Goal: Task Accomplishment & Management: Use online tool/utility

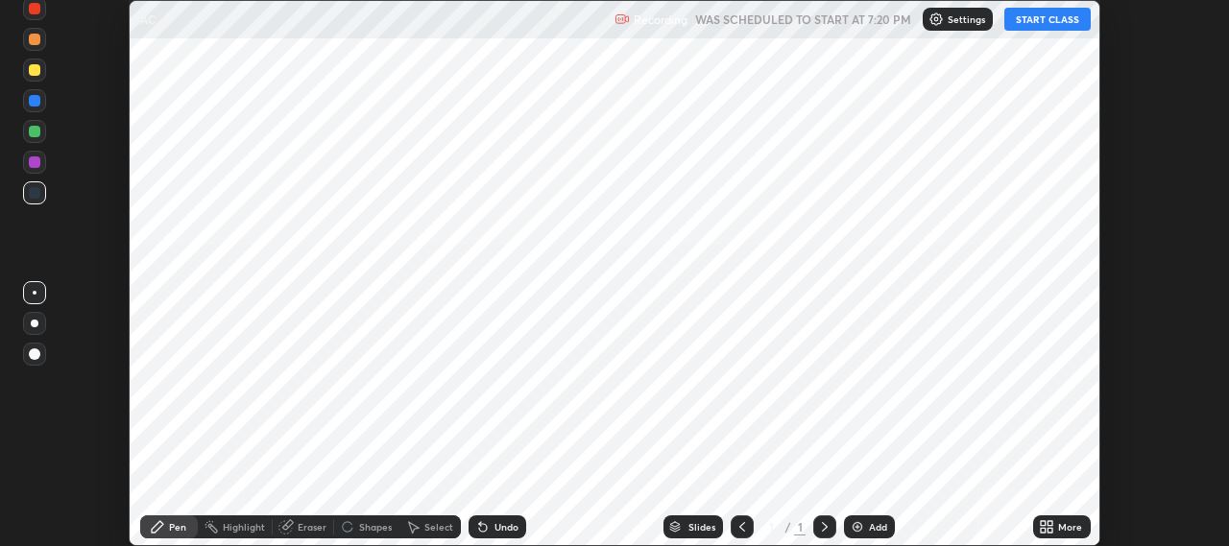
scroll to position [546, 1228]
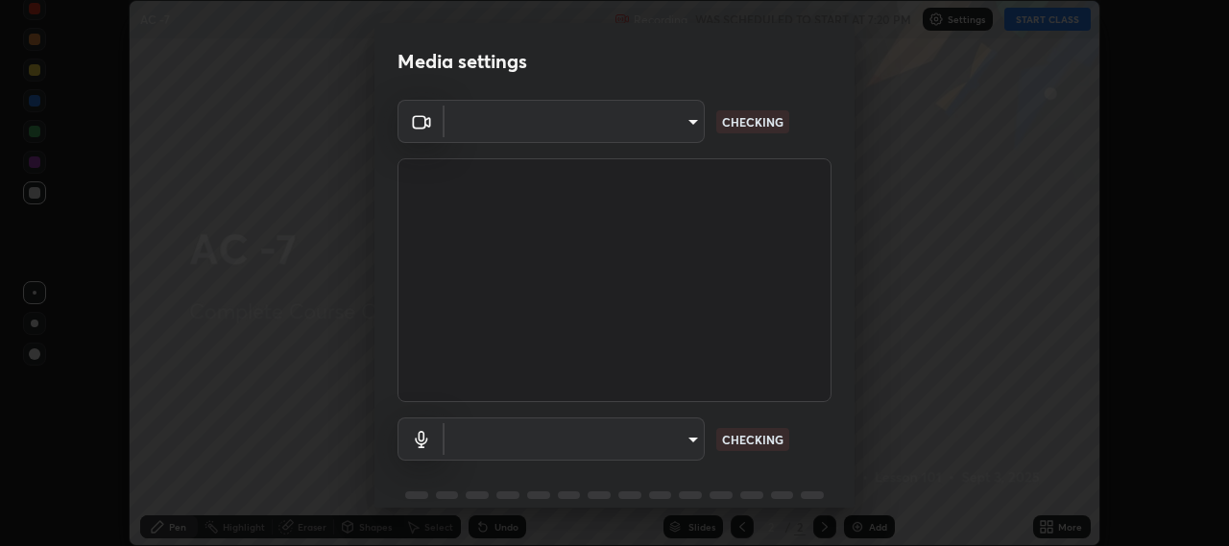
type input "b317e01ce44dabc3be8dd9fbd21c4c94838353ba5ba3926cf423050bf086703d"
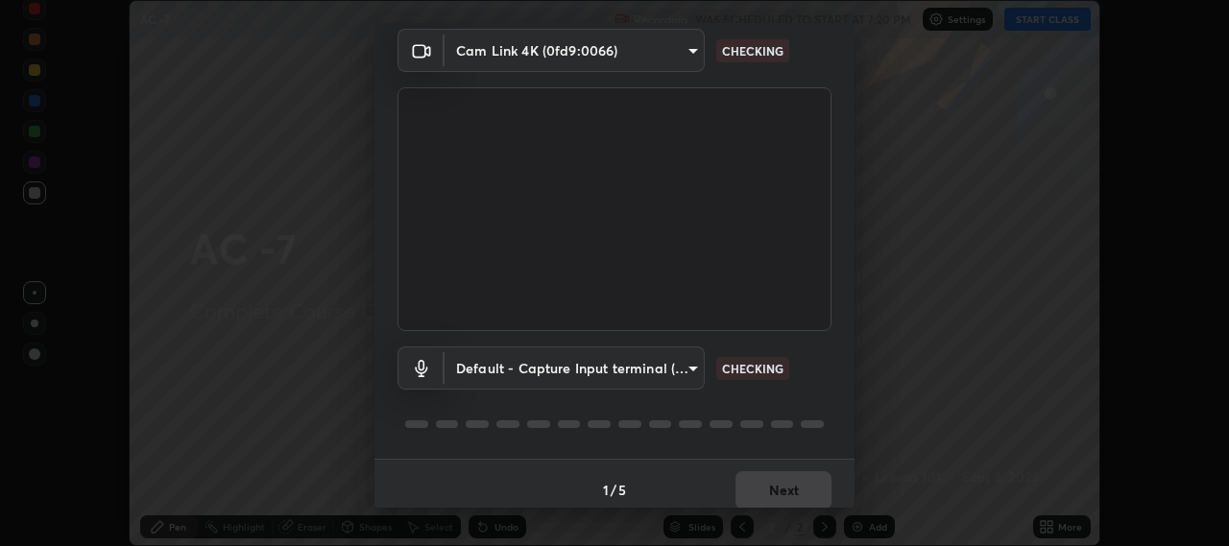
scroll to position [84, 0]
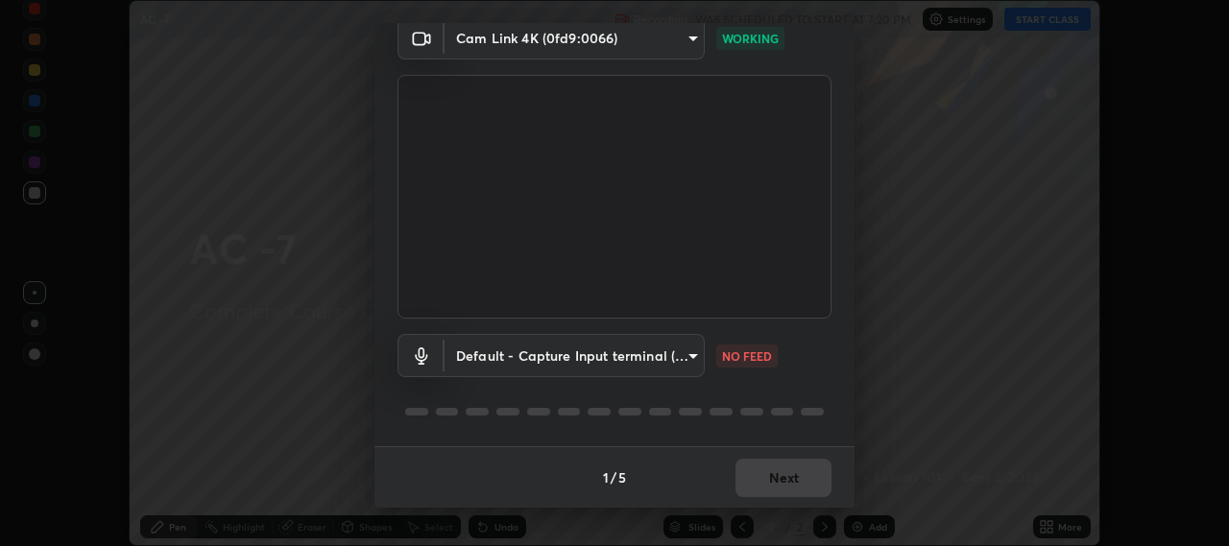
click at [692, 351] on body "Erase all AC -7 Recording WAS SCHEDULED TO START AT 7:20 PM Settings START CLAS…" at bounding box center [614, 273] width 1229 height 546
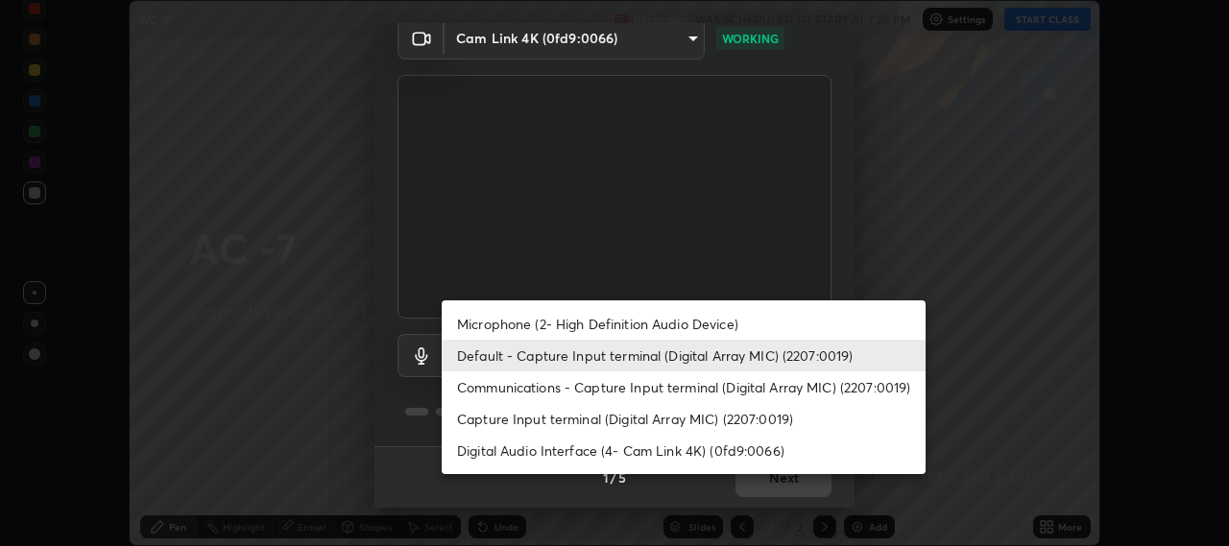
click at [714, 323] on li "Microphone (2- High Definition Audio Device)" at bounding box center [684, 324] width 484 height 32
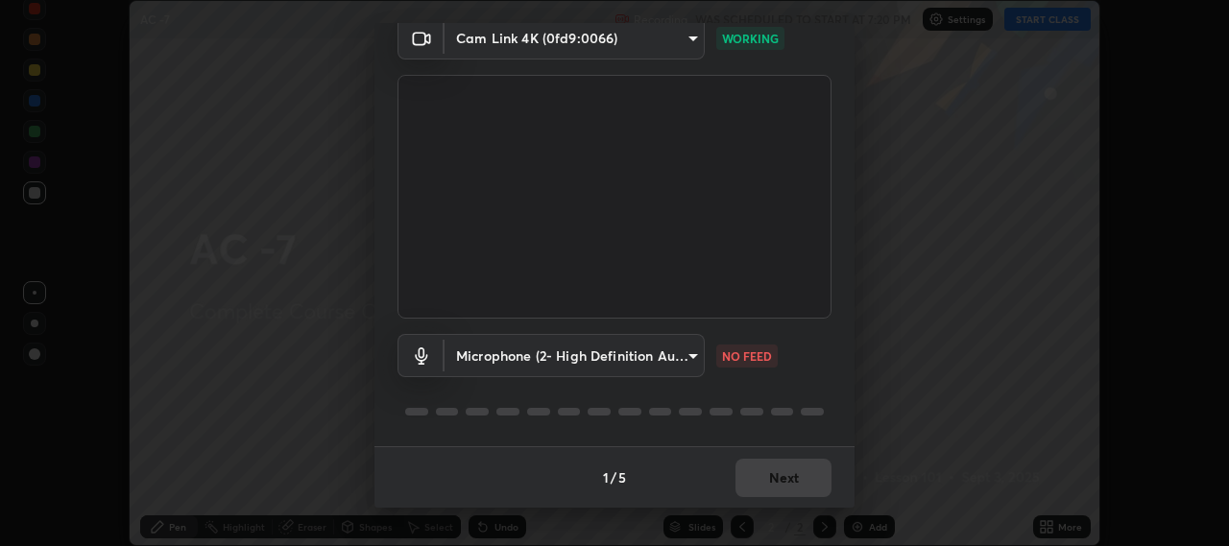
type input "c3919e96a5ab5b599c6855178749ec7a7a8a003fead2dd7e2b47559334d8e3b5"
click at [778, 463] on button "Next" at bounding box center [784, 478] width 96 height 38
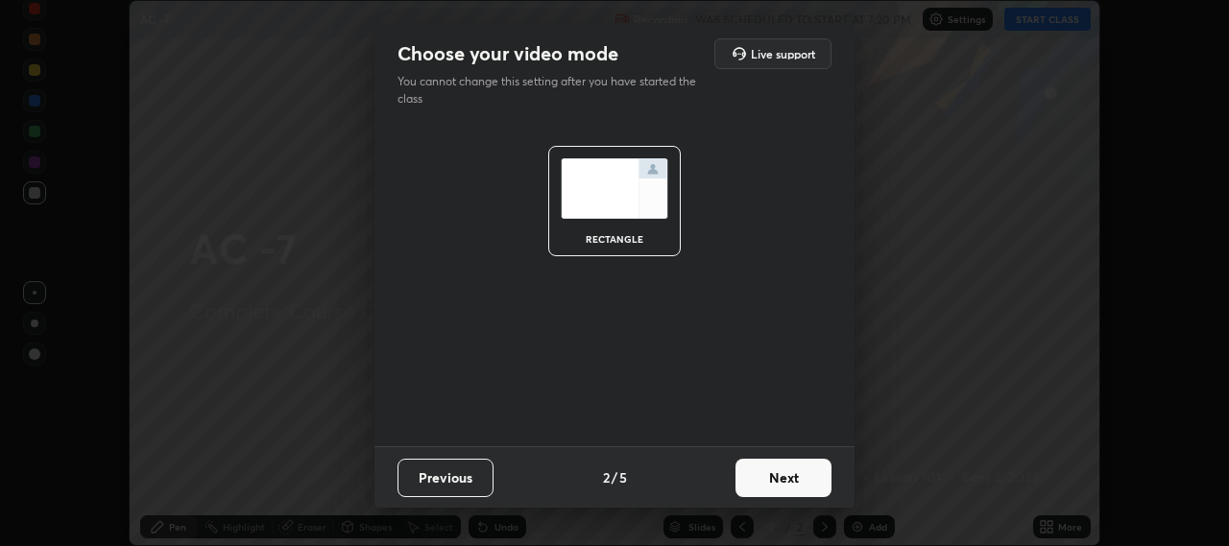
click at [798, 462] on button "Next" at bounding box center [784, 478] width 96 height 38
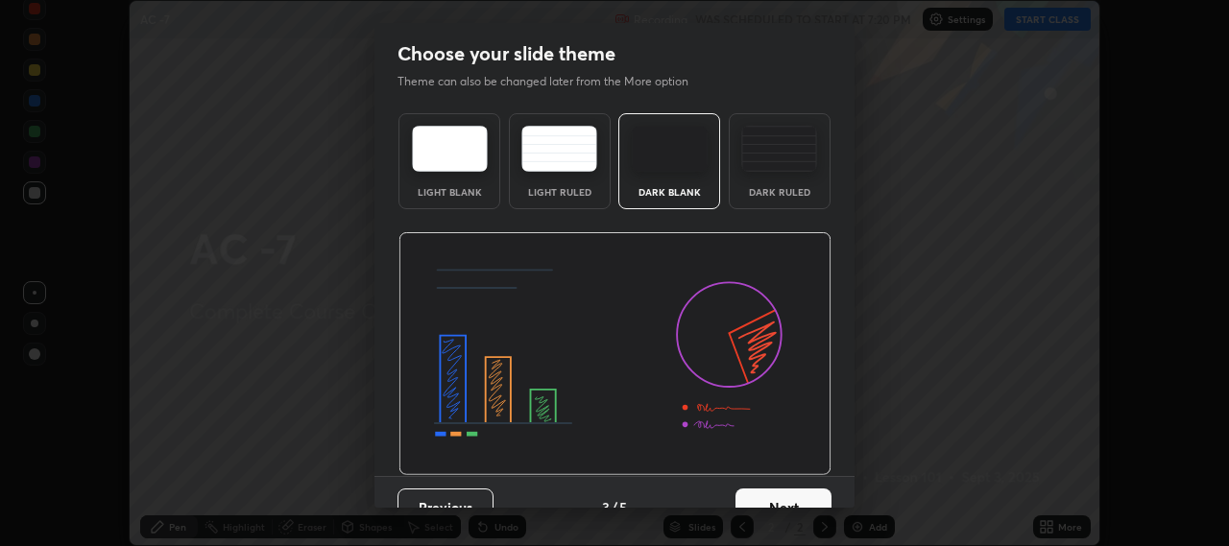
click at [797, 496] on button "Next" at bounding box center [784, 508] width 96 height 38
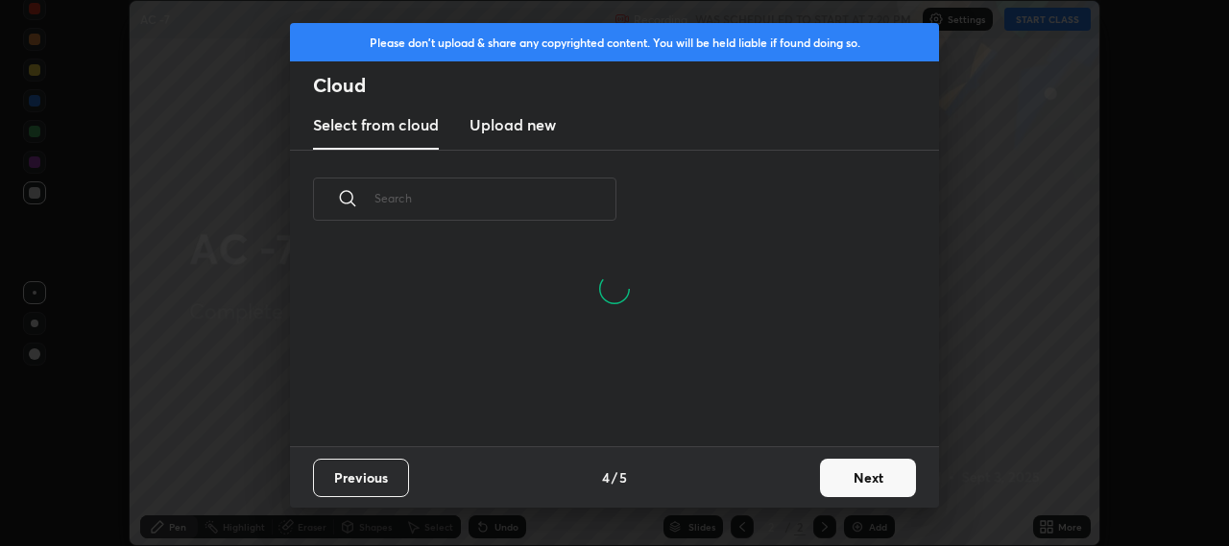
click at [852, 476] on button "Next" at bounding box center [868, 478] width 96 height 38
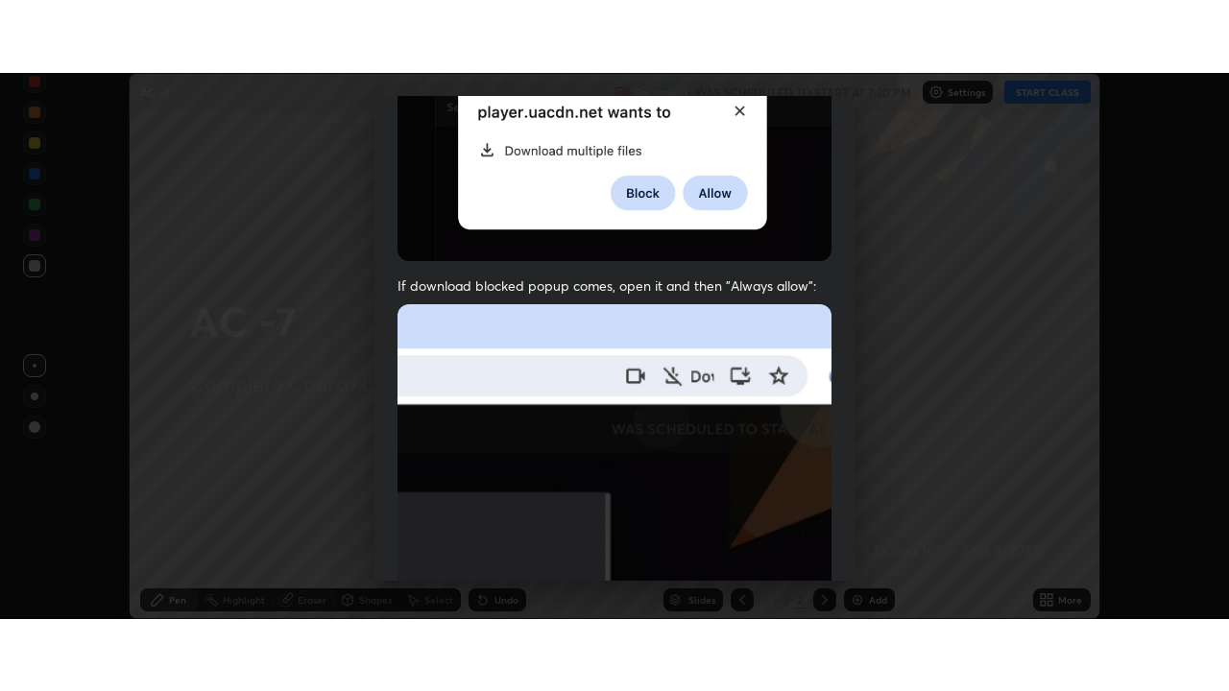
scroll to position [475, 0]
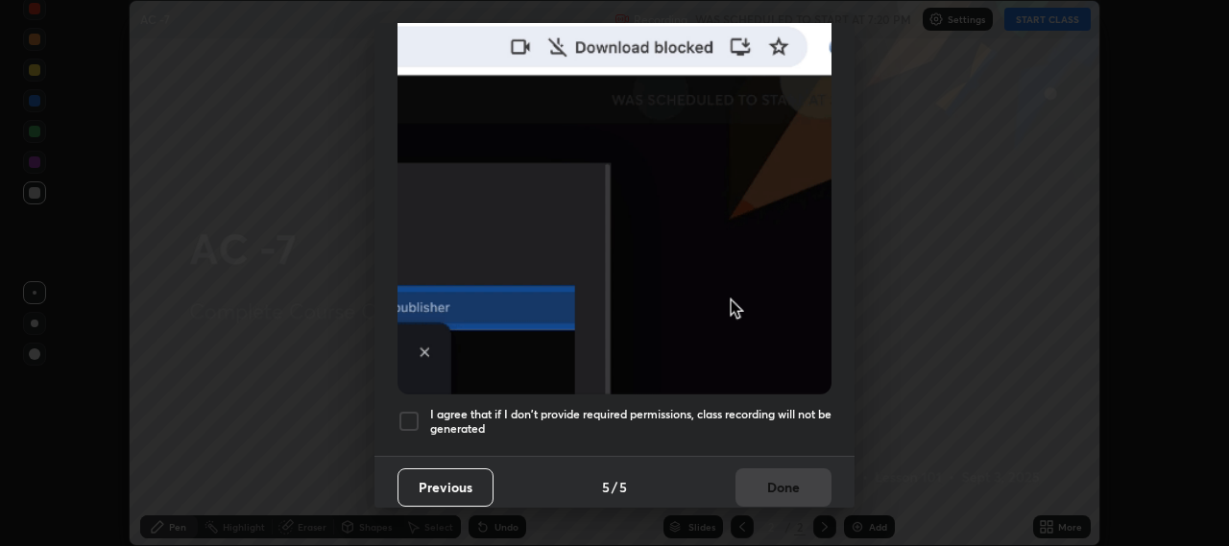
click at [410, 410] on div at bounding box center [409, 421] width 23 height 23
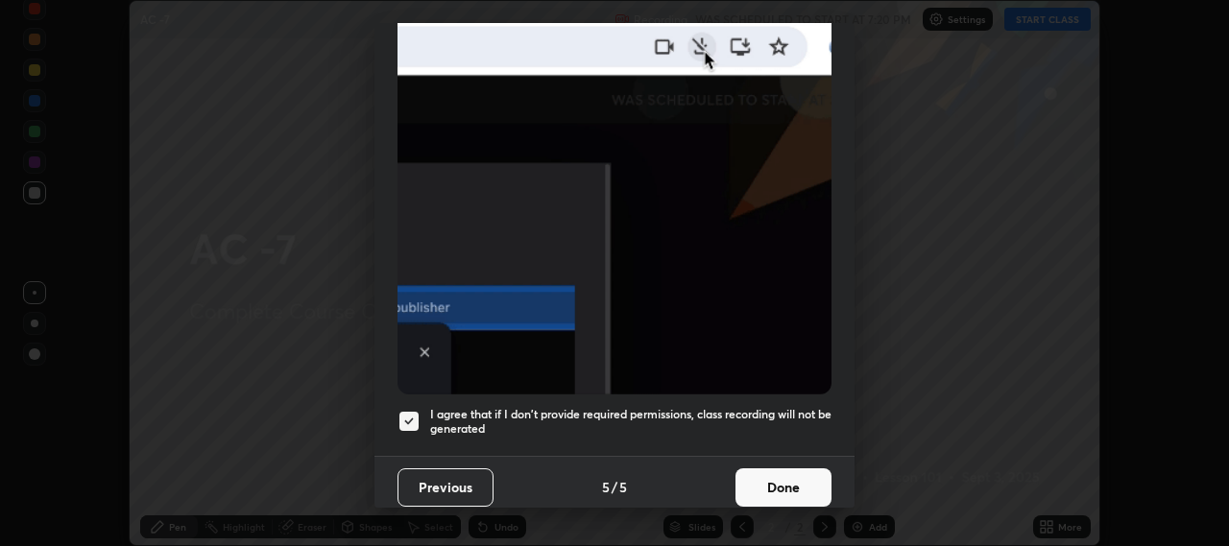
click at [781, 477] on button "Done" at bounding box center [784, 488] width 96 height 38
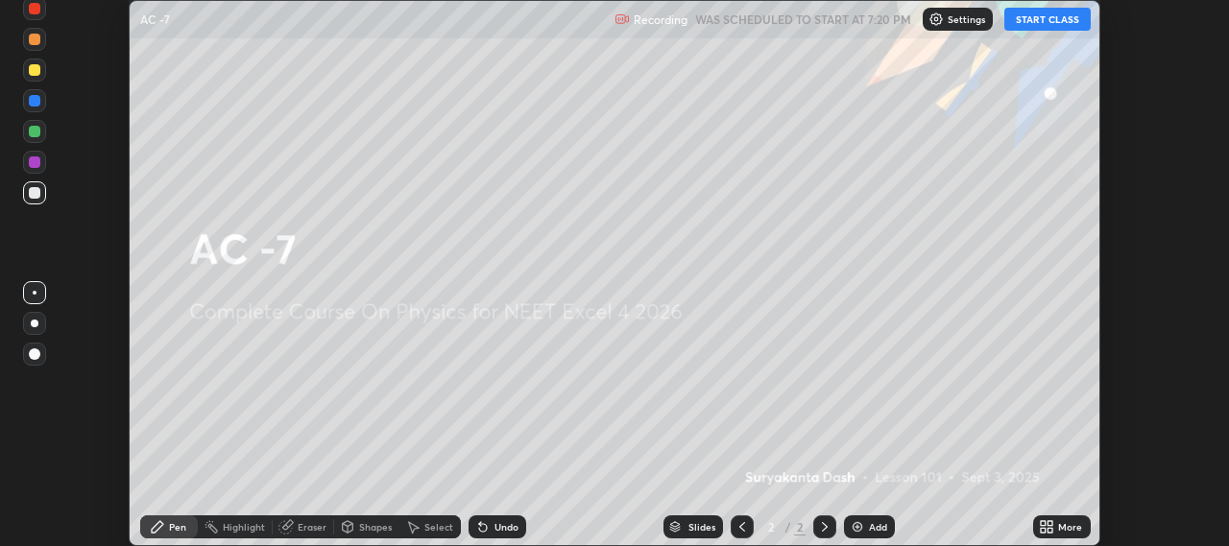
click at [861, 528] on img at bounding box center [857, 527] width 15 height 15
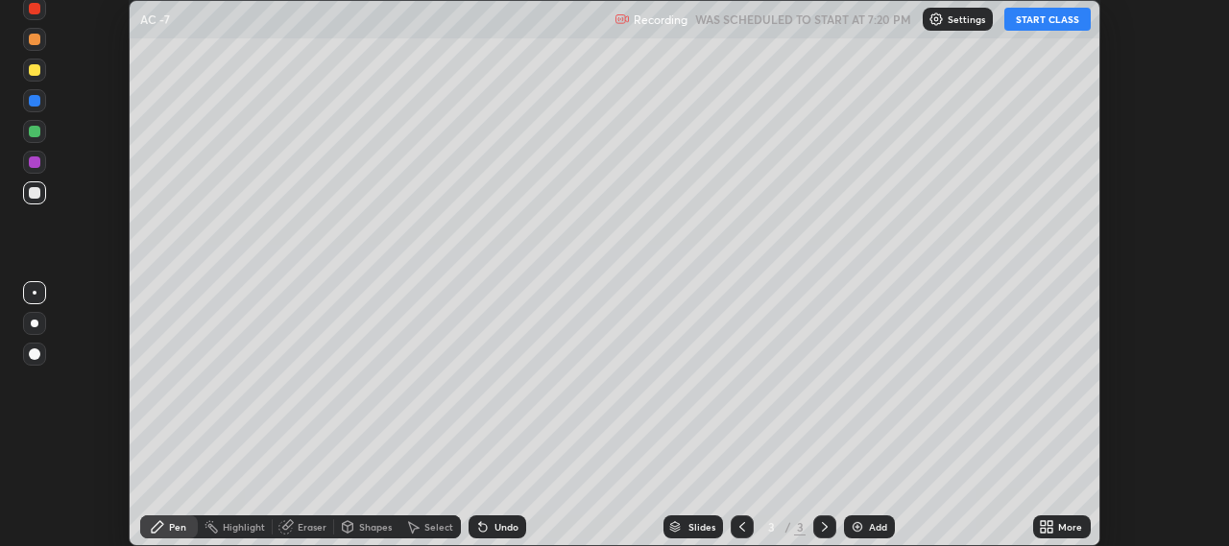
click at [1044, 521] on icon at bounding box center [1043, 523] width 5 height 5
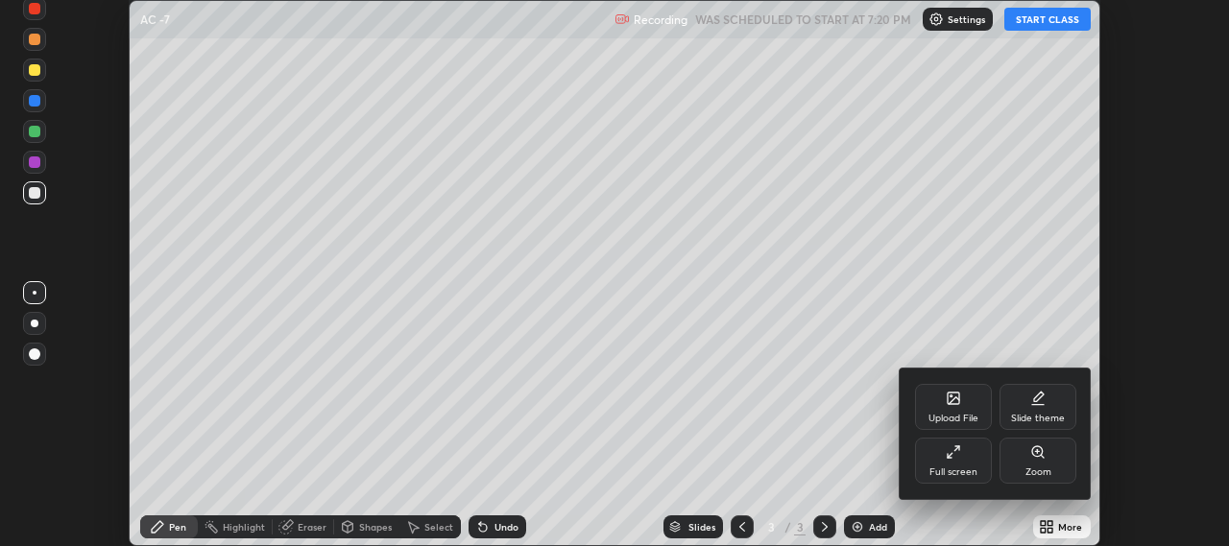
click at [948, 468] on div "Full screen" at bounding box center [954, 473] width 48 height 10
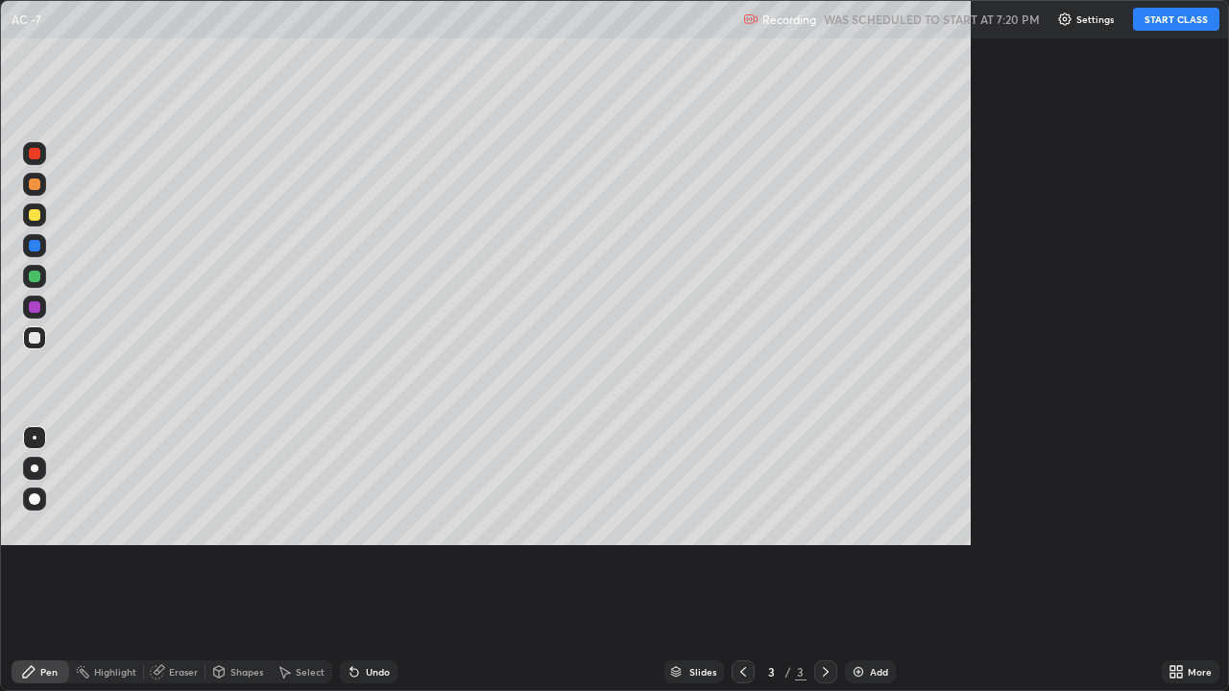
scroll to position [691, 1229]
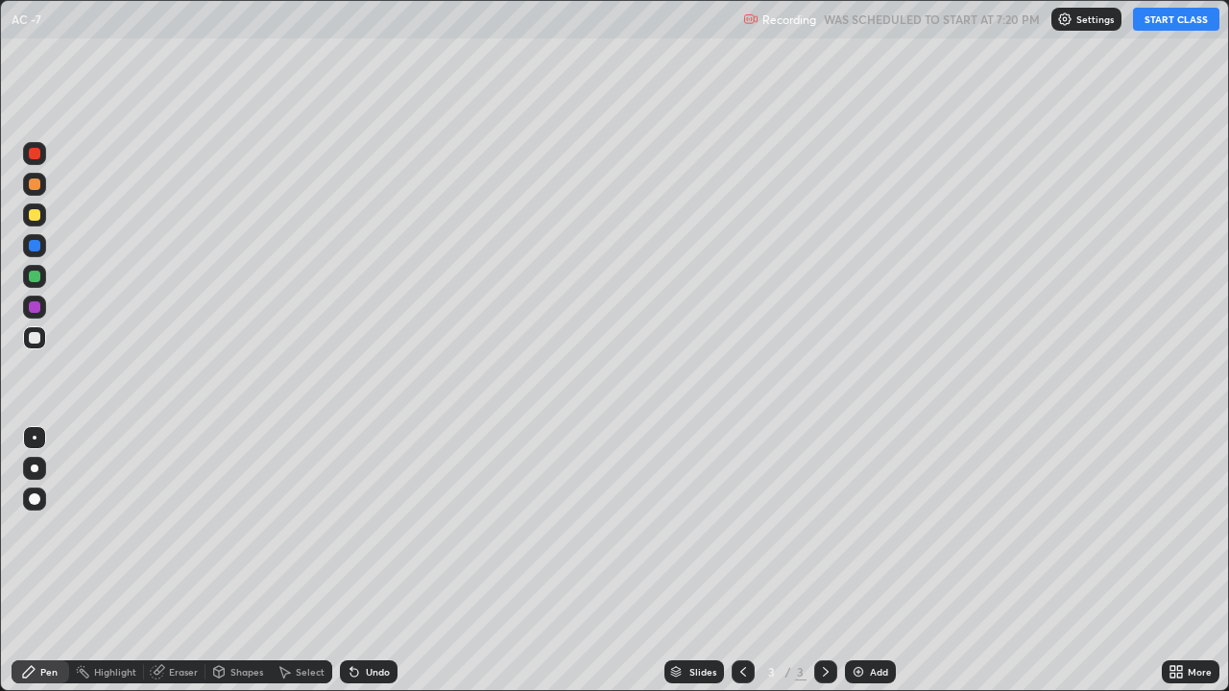
click at [1164, 20] on button "START CLASS" at bounding box center [1176, 19] width 86 height 23
click at [38, 215] on div at bounding box center [35, 215] width 12 height 12
click at [37, 277] on div at bounding box center [35, 277] width 12 height 12
click at [821, 545] on icon at bounding box center [825, 672] width 15 height 15
click at [855, 545] on img at bounding box center [858, 672] width 15 height 15
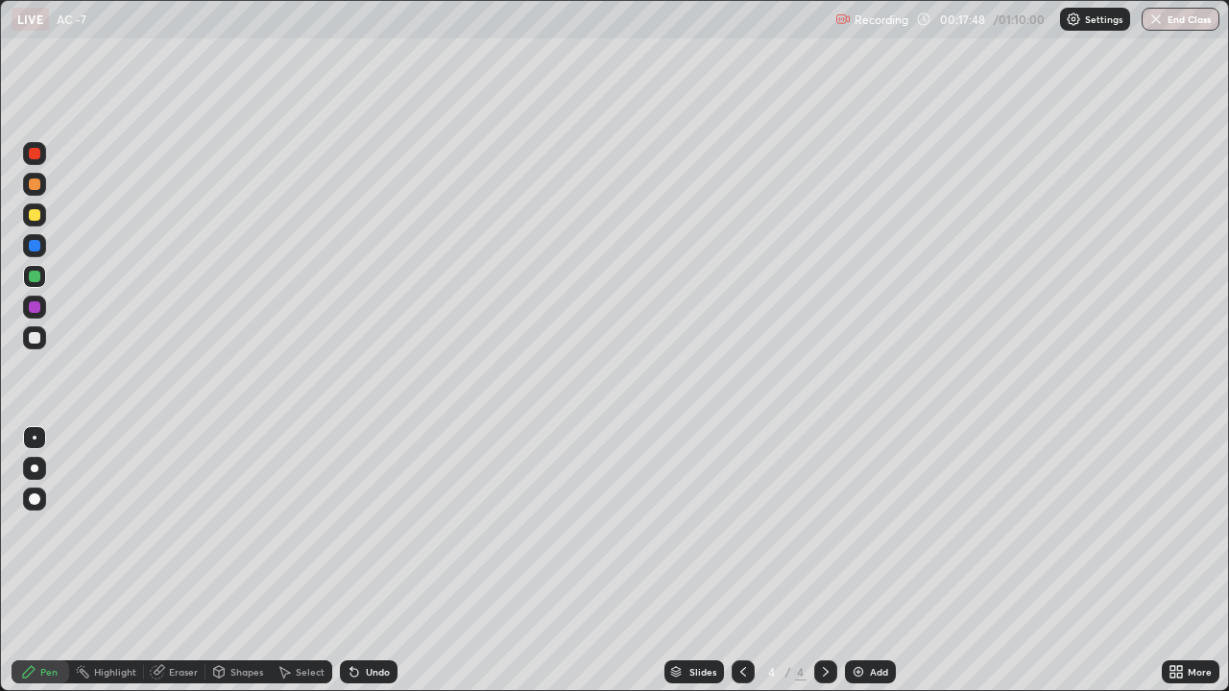
click at [742, 545] on div at bounding box center [743, 672] width 23 height 23
click at [822, 545] on icon at bounding box center [825, 672] width 15 height 15
click at [740, 545] on icon at bounding box center [743, 672] width 15 height 15
click at [824, 545] on icon at bounding box center [825, 672] width 15 height 15
click at [378, 545] on div "Undo" at bounding box center [378, 672] width 24 height 10
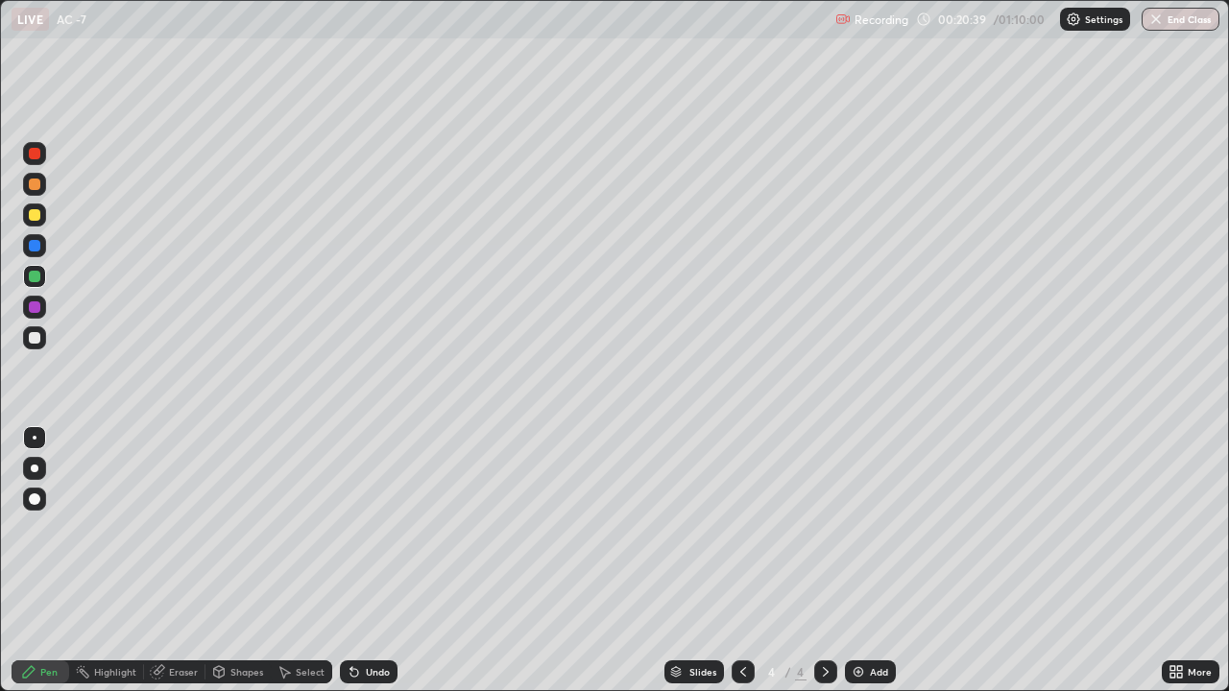
click at [373, 545] on div "Undo" at bounding box center [378, 672] width 24 height 10
click at [372, 545] on div "Undo" at bounding box center [369, 672] width 58 height 23
click at [371, 545] on div "Undo" at bounding box center [378, 672] width 24 height 10
click at [375, 545] on div "Undo" at bounding box center [378, 672] width 24 height 10
click at [371, 545] on div "Undo" at bounding box center [378, 672] width 24 height 10
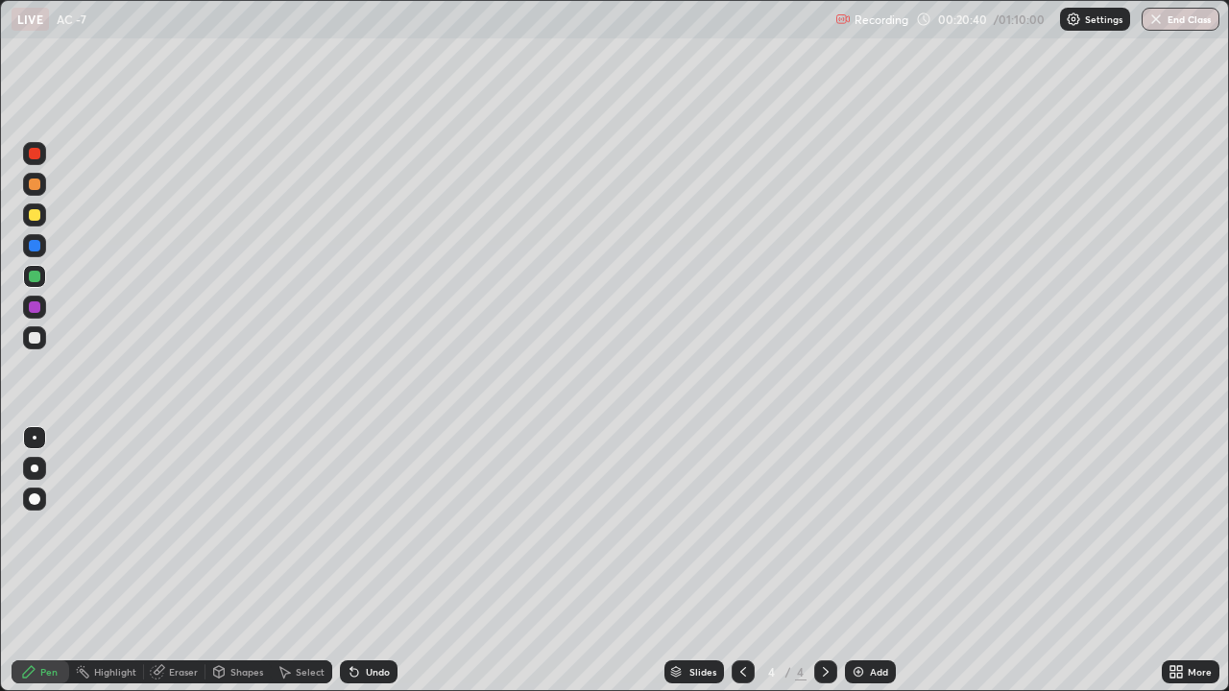
click at [371, 545] on div "Undo" at bounding box center [378, 672] width 24 height 10
click at [377, 545] on div "Undo" at bounding box center [378, 672] width 24 height 10
click at [380, 545] on div "Undo" at bounding box center [378, 672] width 24 height 10
click at [382, 545] on div "Undo" at bounding box center [369, 672] width 58 height 23
click at [386, 545] on div "Undo" at bounding box center [369, 672] width 58 height 23
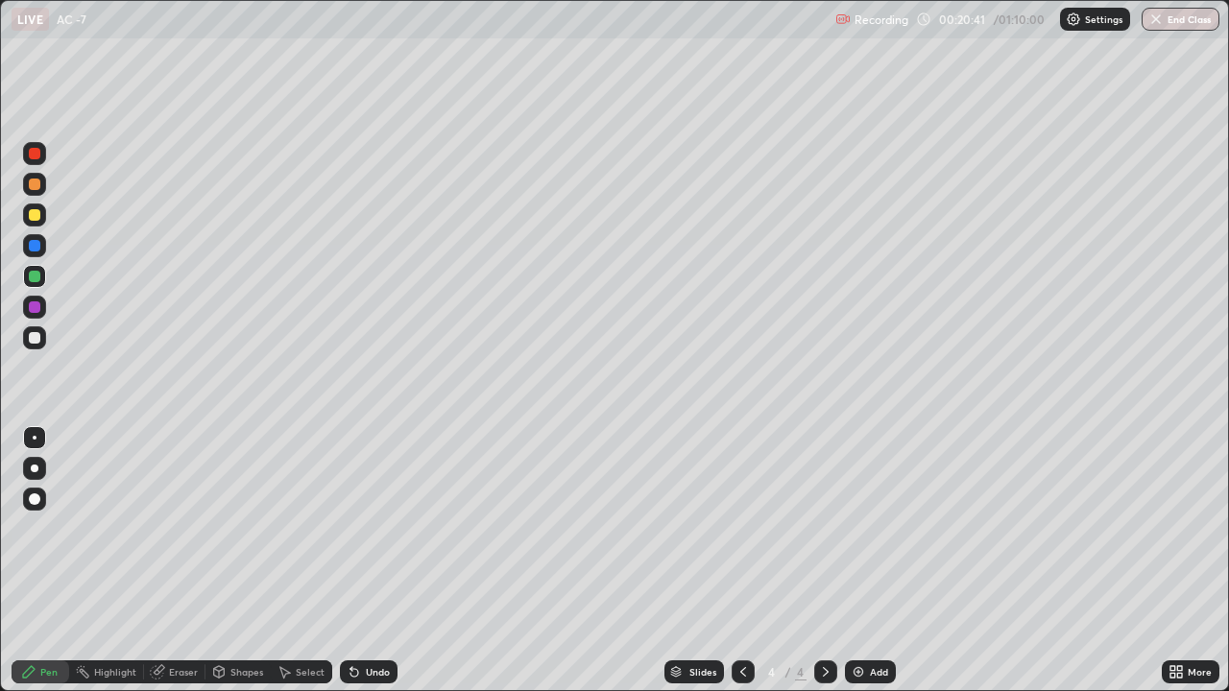
click at [381, 545] on div "Undo" at bounding box center [369, 672] width 58 height 23
click at [378, 545] on div "Undo" at bounding box center [378, 672] width 24 height 10
click at [741, 545] on icon at bounding box center [743, 672] width 15 height 15
click at [829, 545] on icon at bounding box center [825, 672] width 15 height 15
click at [740, 545] on icon at bounding box center [743, 672] width 15 height 15
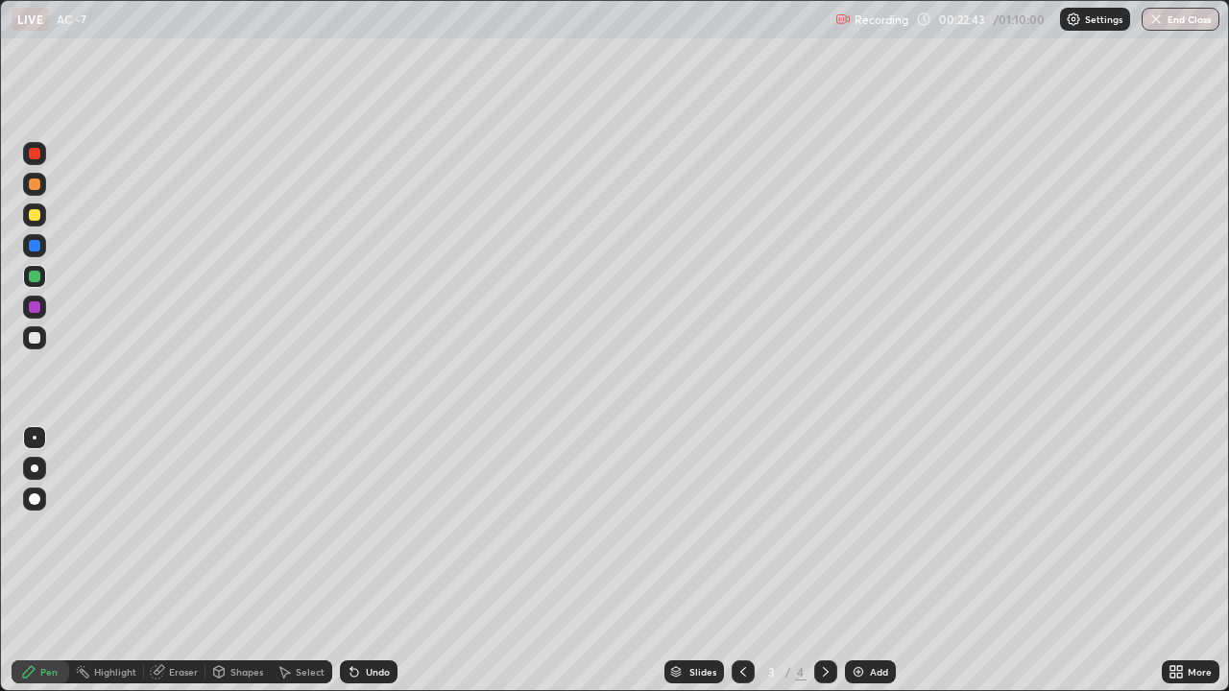
click at [825, 545] on icon at bounding box center [826, 672] width 6 height 10
click at [382, 545] on div "Undo" at bounding box center [378, 672] width 24 height 10
click at [741, 545] on icon at bounding box center [743, 672] width 15 height 15
click at [824, 545] on icon at bounding box center [825, 672] width 15 height 15
click at [381, 545] on div "Undo" at bounding box center [378, 672] width 24 height 10
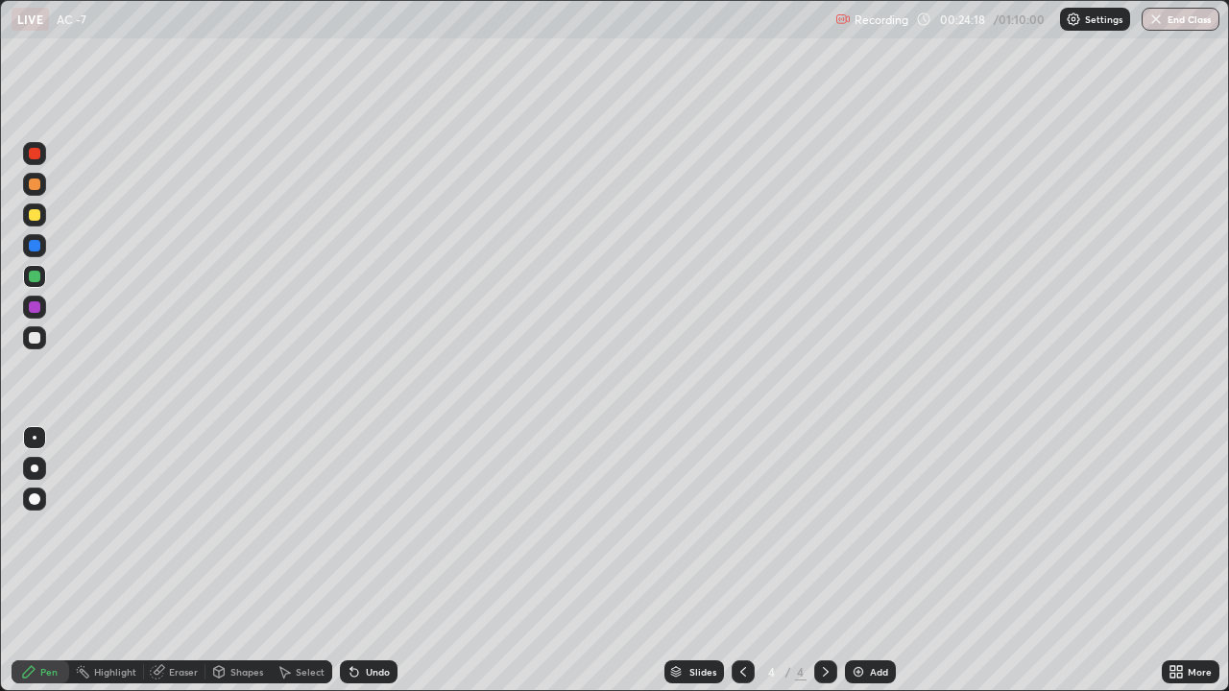
click at [741, 545] on div at bounding box center [743, 672] width 23 height 23
click at [827, 545] on icon at bounding box center [825, 672] width 15 height 15
click at [740, 545] on icon at bounding box center [743, 672] width 15 height 15
click at [824, 545] on icon at bounding box center [825, 672] width 15 height 15
click at [32, 304] on div at bounding box center [35, 308] width 12 height 12
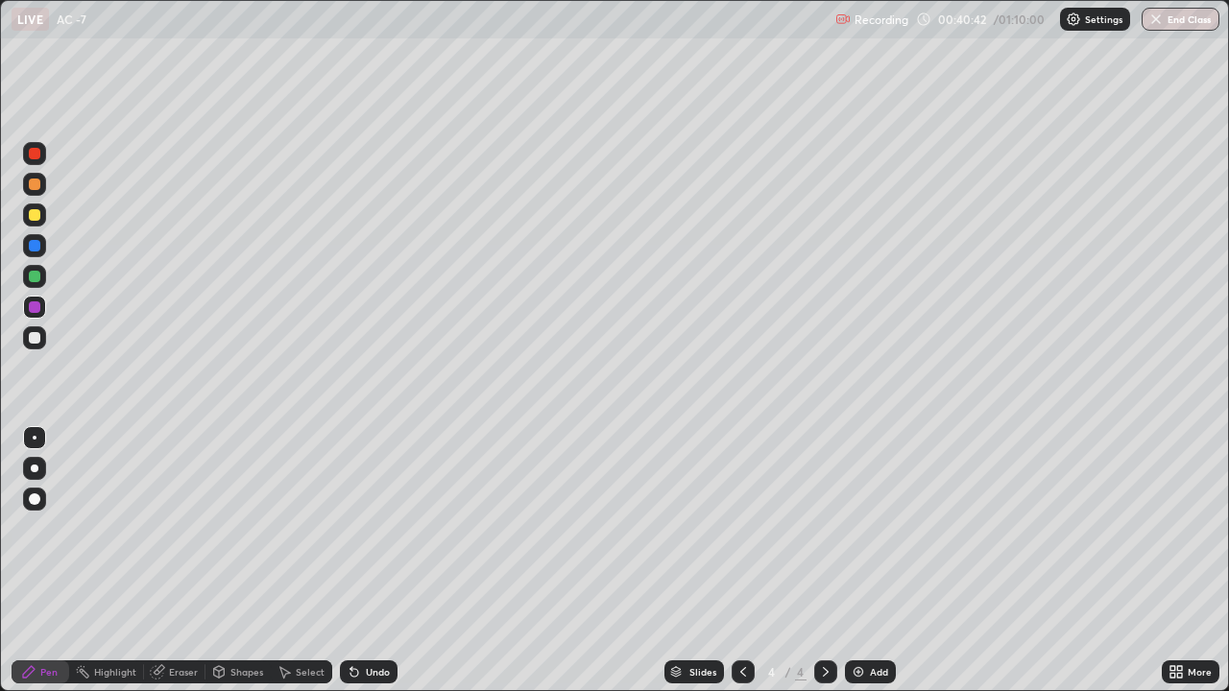
click at [864, 545] on img at bounding box center [858, 672] width 15 height 15
click at [44, 270] on div at bounding box center [34, 276] width 23 height 23
click at [38, 212] on div at bounding box center [35, 215] width 12 height 12
click at [51, 545] on div "Erase all" at bounding box center [35, 345] width 46 height 615
click at [372, 545] on div "Undo" at bounding box center [378, 672] width 24 height 10
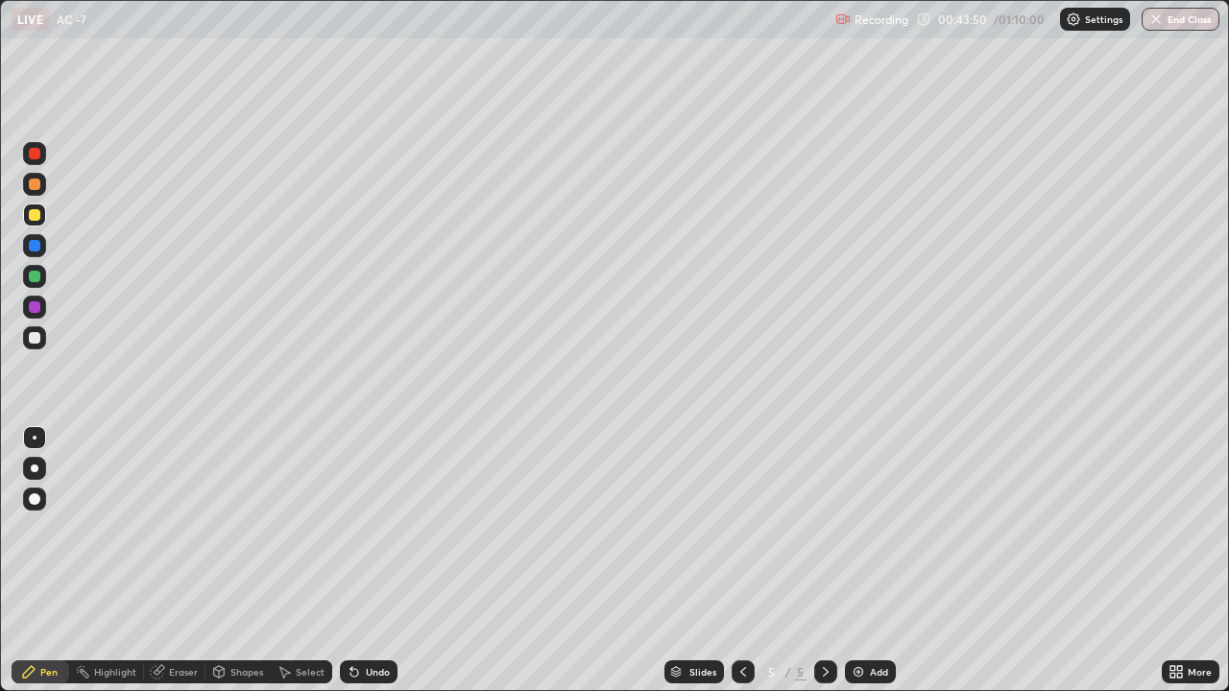
click at [366, 545] on div "Undo" at bounding box center [378, 672] width 24 height 10
click at [364, 545] on div "Undo" at bounding box center [369, 672] width 58 height 23
click at [363, 545] on div "Undo" at bounding box center [369, 672] width 58 height 23
click at [308, 545] on div "Select" at bounding box center [301, 672] width 61 height 23
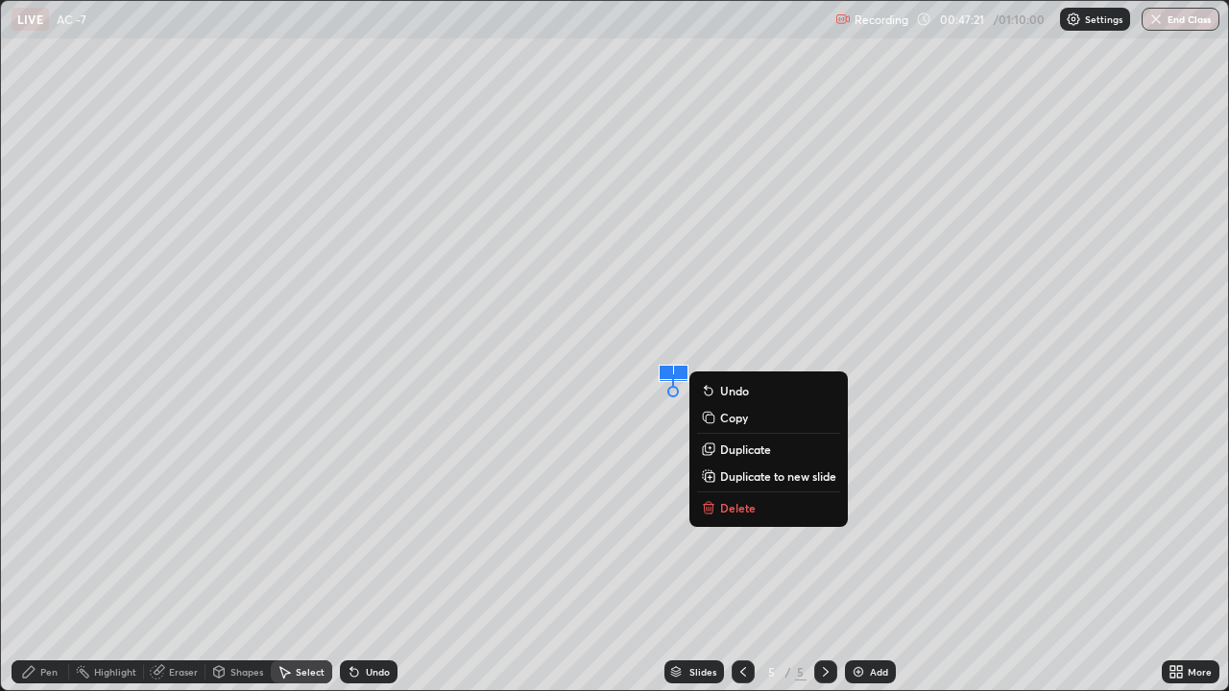
click at [667, 386] on div "0 ° Undo Copy Duplicate Duplicate to new slide Delete" at bounding box center [614, 346] width 1227 height 690
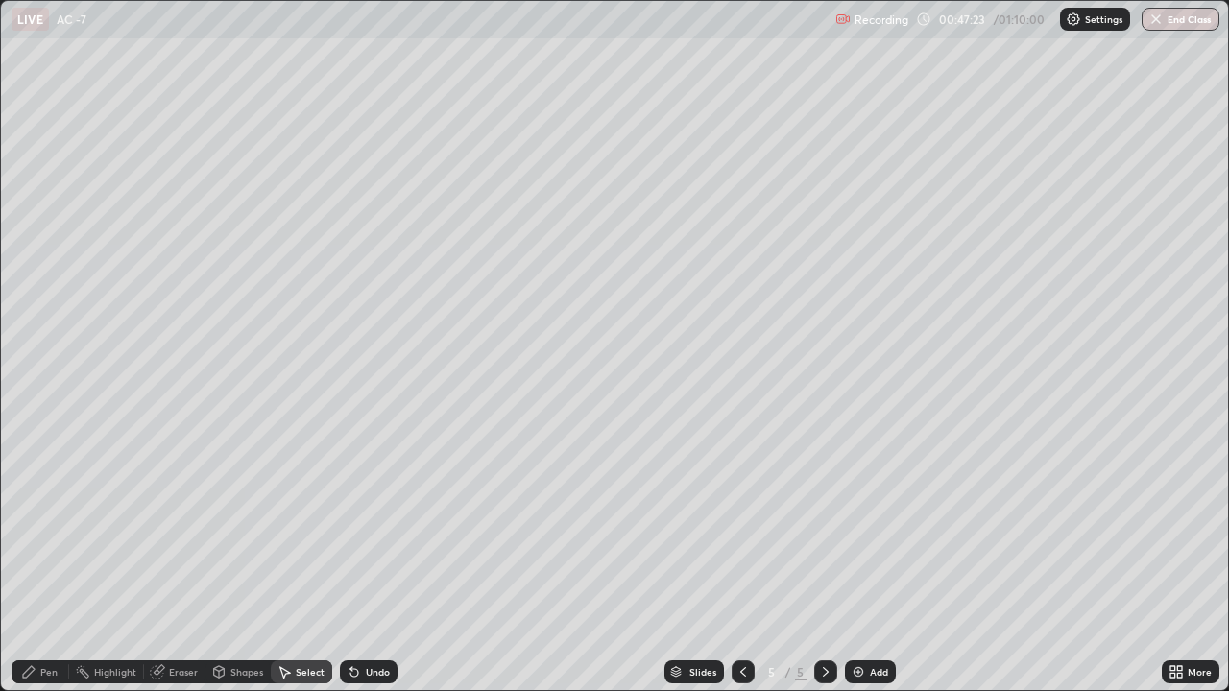
click at [186, 545] on div "Eraser" at bounding box center [183, 672] width 29 height 10
click at [55, 545] on div "Pen" at bounding box center [48, 672] width 17 height 10
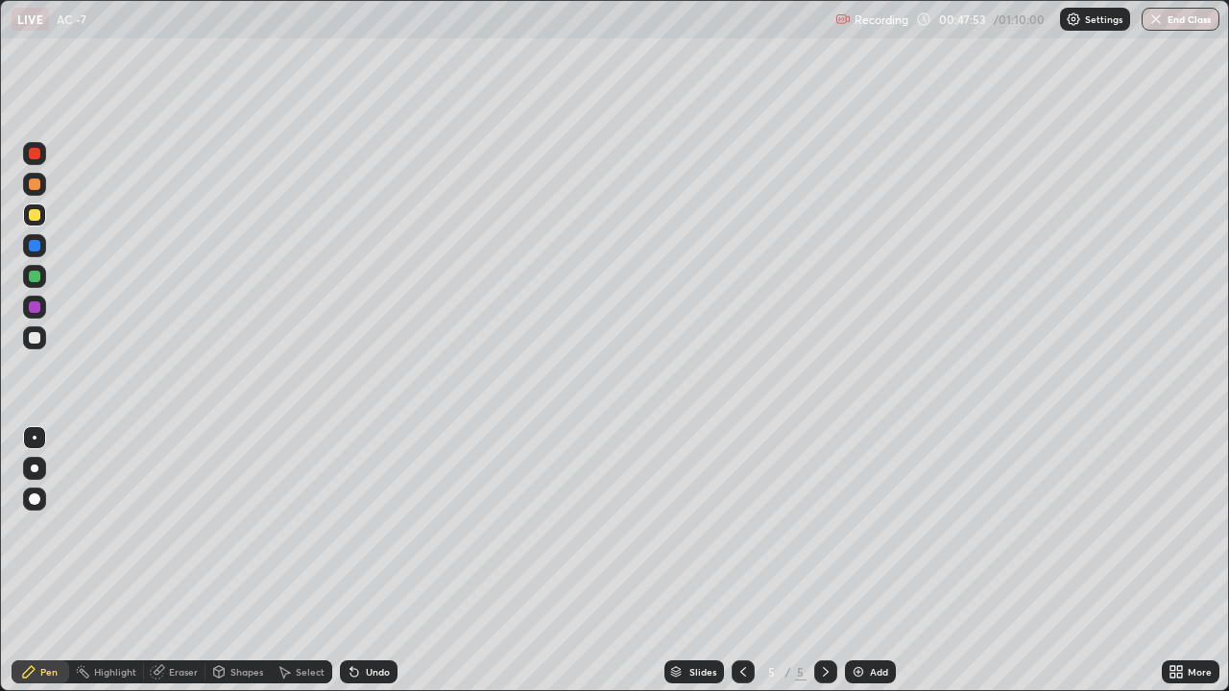
click at [36, 273] on div at bounding box center [35, 277] width 12 height 12
click at [1147, 24] on button "End Class" at bounding box center [1181, 19] width 78 height 23
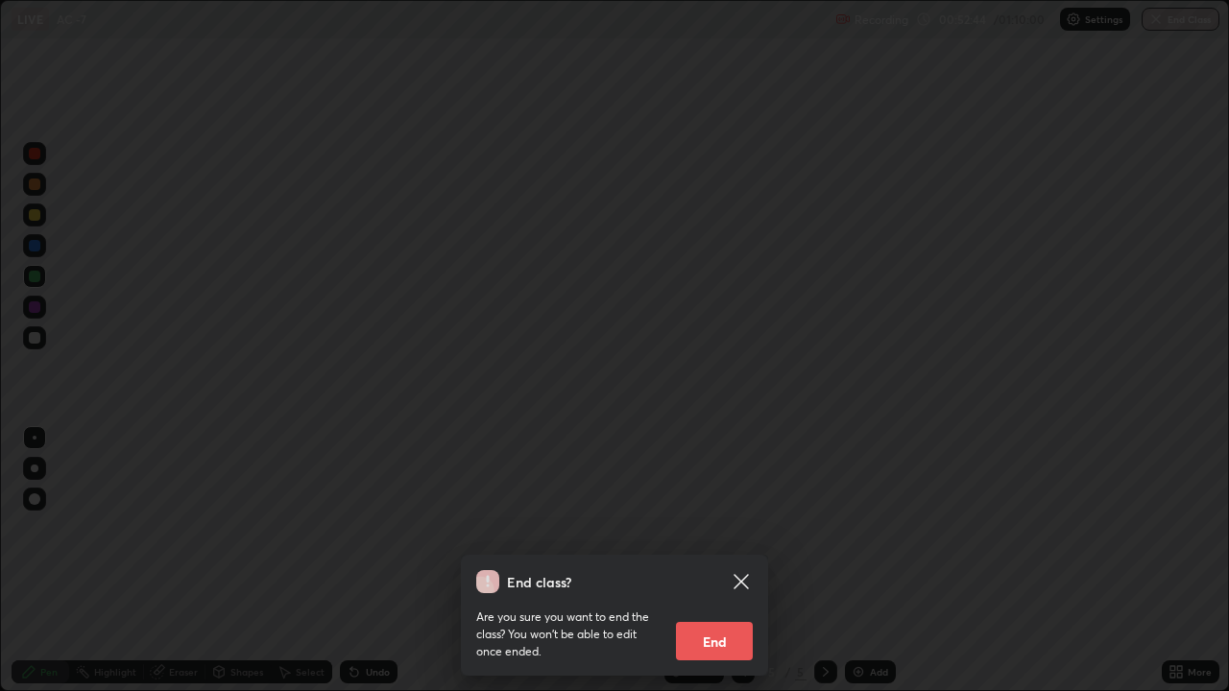
click at [703, 545] on button "End" at bounding box center [714, 641] width 77 height 38
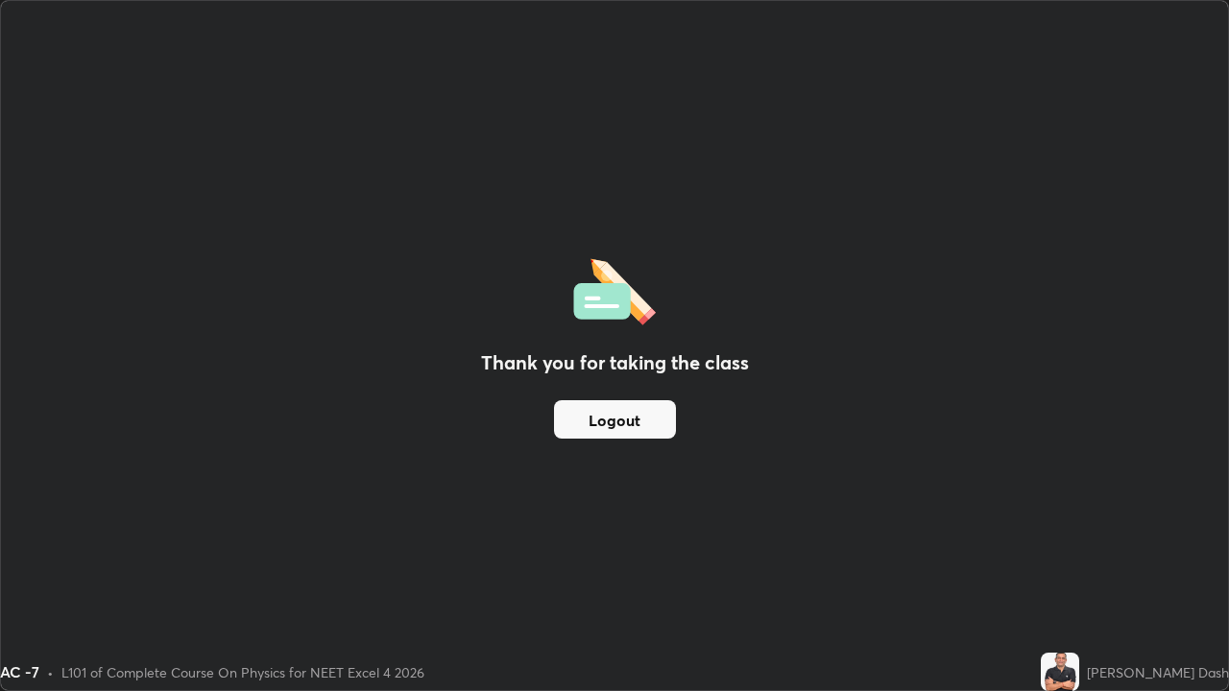
click at [613, 418] on button "Logout" at bounding box center [615, 419] width 122 height 38
click at [615, 422] on button "Logout" at bounding box center [615, 419] width 122 height 38
